Goal: Navigation & Orientation: Find specific page/section

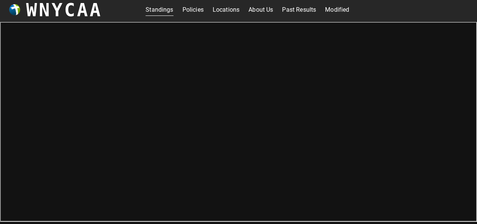
scroll to position [2, 0]
click at [194, 12] on link "Policies" at bounding box center [192, 10] width 21 height 12
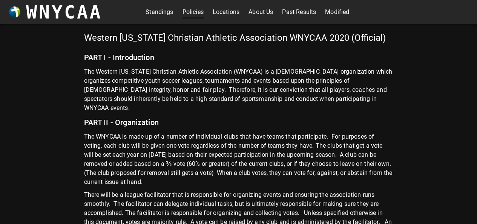
click at [329, 16] on link "Modified" at bounding box center [337, 12] width 24 height 12
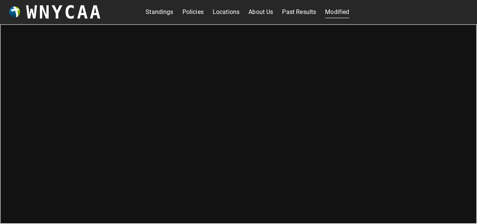
click at [152, 15] on link "Standings" at bounding box center [160, 12] width 28 height 12
click at [343, 9] on link "Modified" at bounding box center [337, 12] width 24 height 12
click at [147, 12] on link "Standings" at bounding box center [160, 12] width 28 height 12
click at [154, 12] on link "Standings" at bounding box center [160, 12] width 28 height 12
click at [190, 11] on link "Policies" at bounding box center [192, 12] width 21 height 12
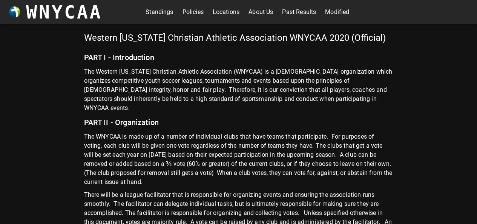
click at [159, 11] on link "Standings" at bounding box center [160, 12] width 28 height 12
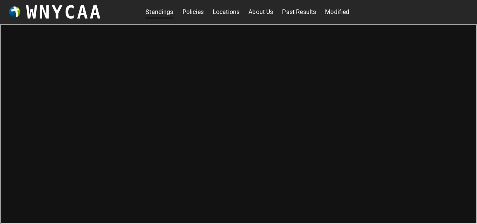
scroll to position [2, 0]
